Goal: Task Accomplishment & Management: Manage account settings

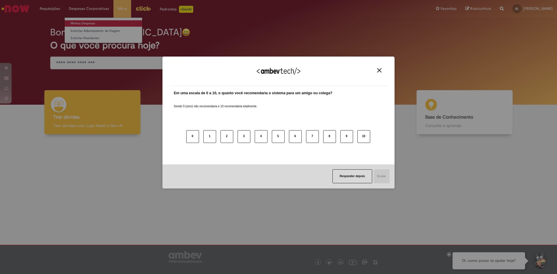
click at [89, 23] on div "Agradecemos seu feedback! Em uma escala de 0 a 10, o quanto você recomendaria o…" at bounding box center [278, 137] width 557 height 274
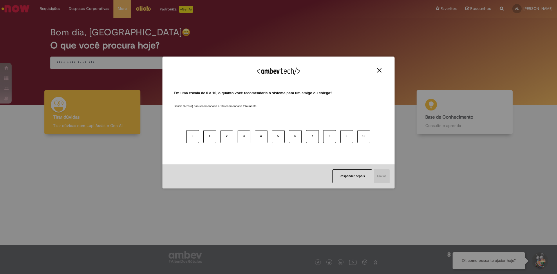
click at [379, 72] on img "Close" at bounding box center [379, 70] width 4 height 4
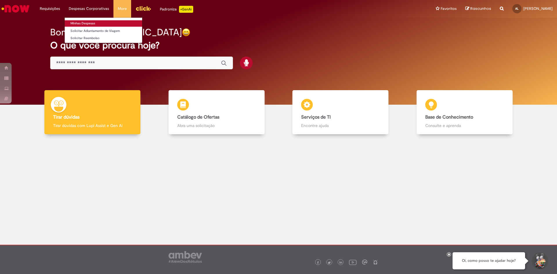
click at [87, 24] on link "Minhas Despesas" at bounding box center [104, 23] width 78 height 6
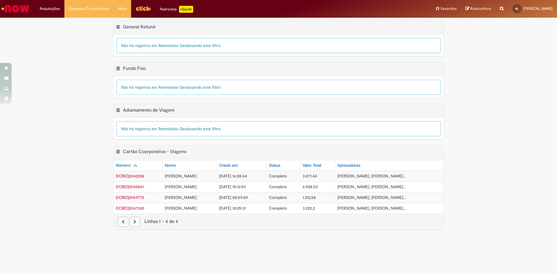
click at [49, 196] on div "Exportar como PDF Exportar como Excel Exportar como CSV Cartão Coorporativo - V…" at bounding box center [278, 190] width 557 height 91
click at [197, 208] on span "[PERSON_NAME]" at bounding box center [181, 208] width 32 height 5
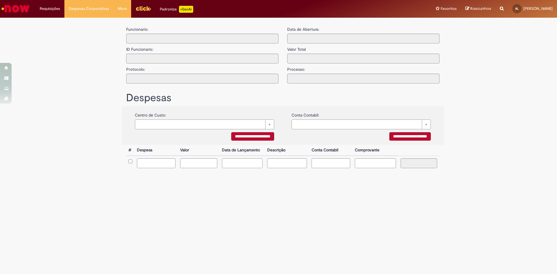
type input "**********"
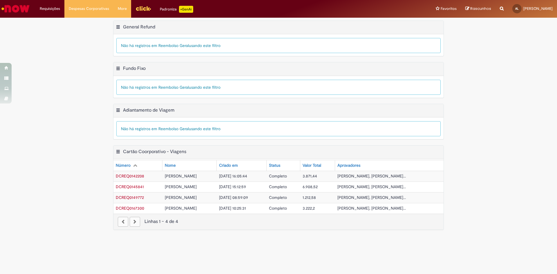
click at [83, 152] on div "Exportar como PDF Exportar como Excel Exportar como CSV Cartão Coorporativo - V…" at bounding box center [278, 190] width 557 height 91
